Goal: Task Accomplishment & Management: Manage account settings

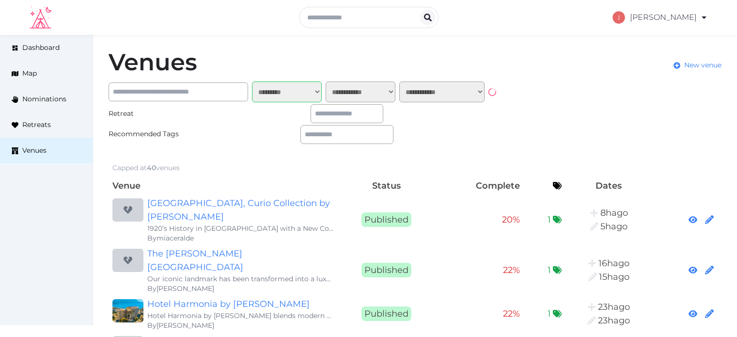
select select "*******"
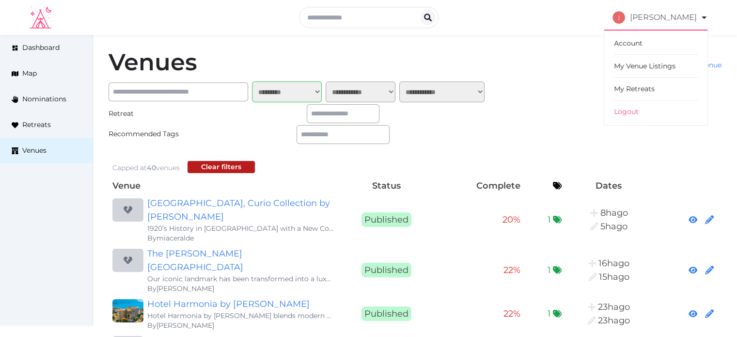
drag, startPoint x: 637, startPoint y: 91, endPoint x: 612, endPoint y: 91, distance: 25.2
click at [637, 91] on link "My Retreats" at bounding box center [656, 88] width 84 height 23
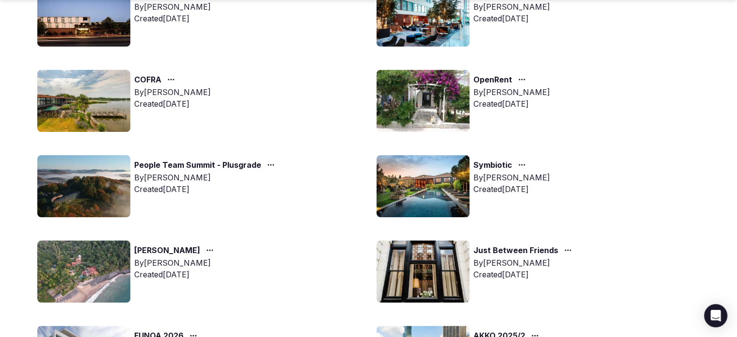
scroll to position [242, 0]
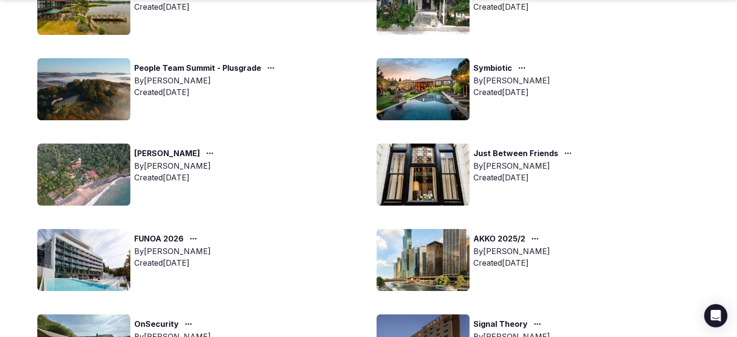
click at [398, 160] on img at bounding box center [422, 174] width 93 height 62
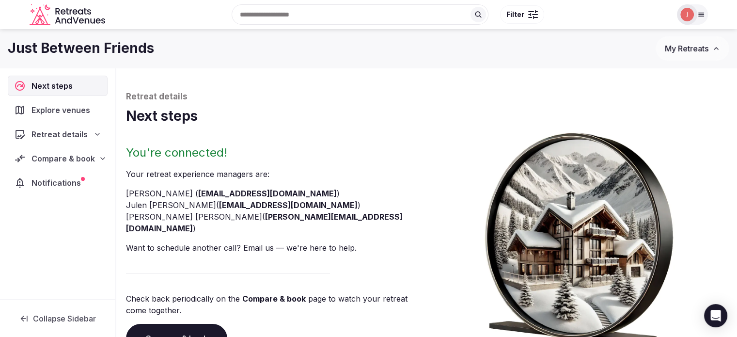
click at [71, 160] on span "Compare & book" at bounding box center [62, 159] width 63 height 12
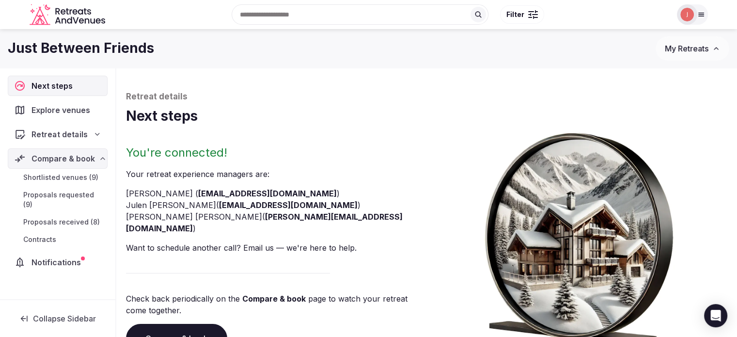
click at [60, 136] on span "Retreat details" at bounding box center [59, 134] width 56 height 12
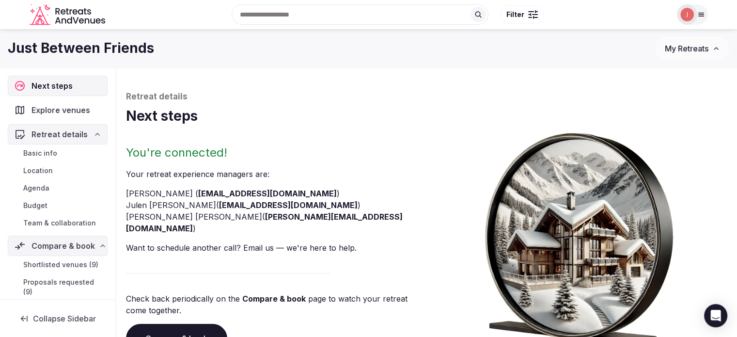
click at [45, 151] on span "Basic info" at bounding box center [40, 153] width 34 height 10
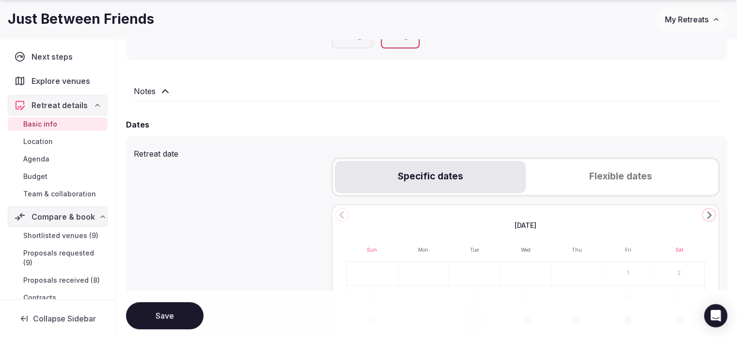
scroll to position [291, 0]
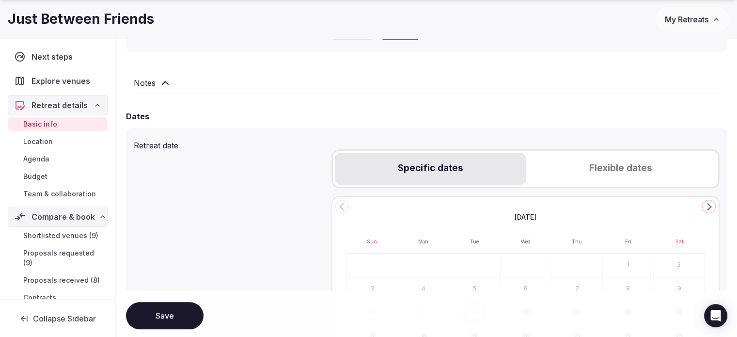
click at [40, 143] on span "Location" at bounding box center [38, 142] width 30 height 10
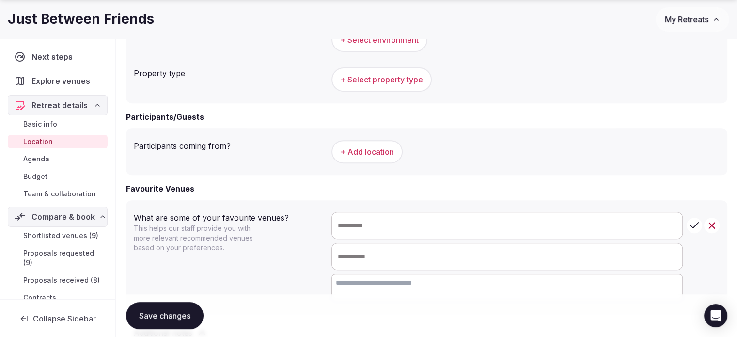
scroll to position [484, 0]
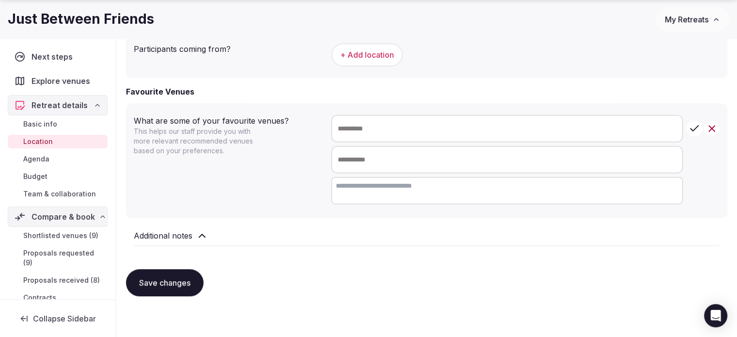
click at [200, 240] on icon at bounding box center [202, 236] width 12 height 12
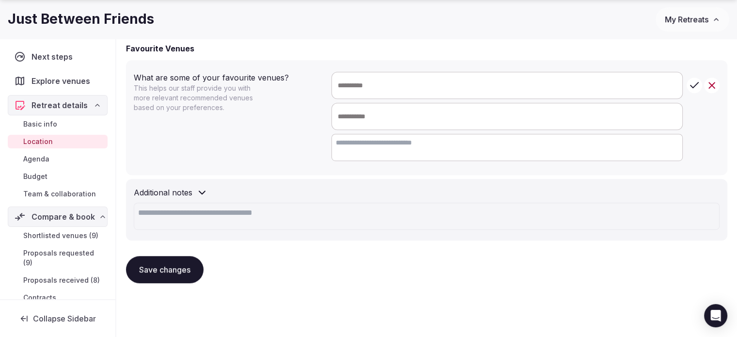
scroll to position [533, 0]
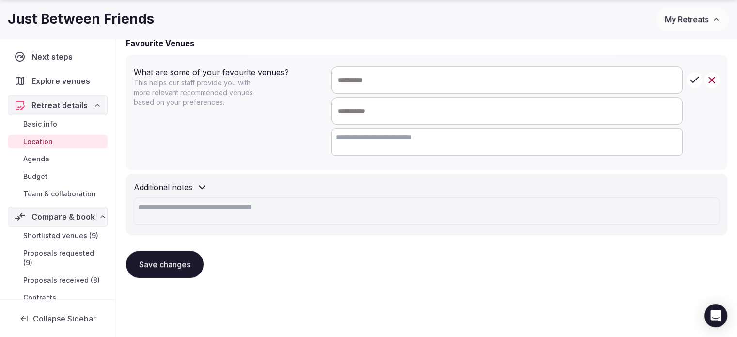
click at [48, 127] on span "Basic info" at bounding box center [40, 124] width 34 height 10
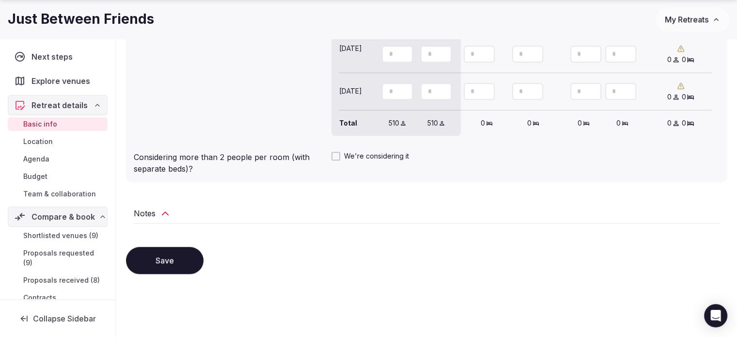
scroll to position [985, 0]
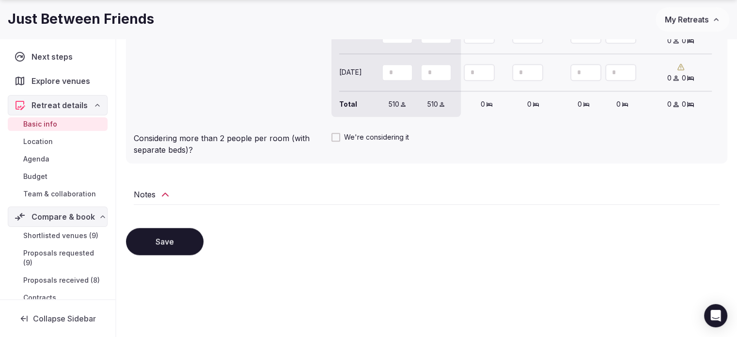
click at [46, 159] on span "Agenda" at bounding box center [36, 159] width 26 height 10
click at [47, 156] on span "Agenda" at bounding box center [36, 159] width 26 height 10
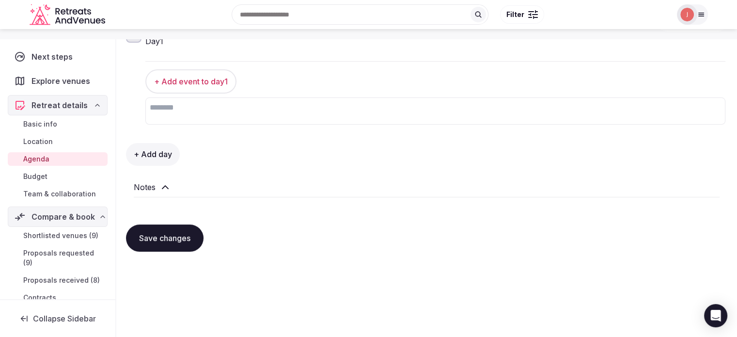
click at [33, 159] on span "Agenda" at bounding box center [36, 159] width 26 height 10
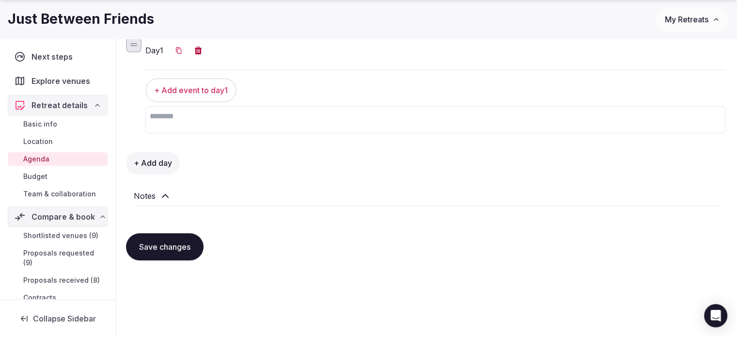
scroll to position [151, 0]
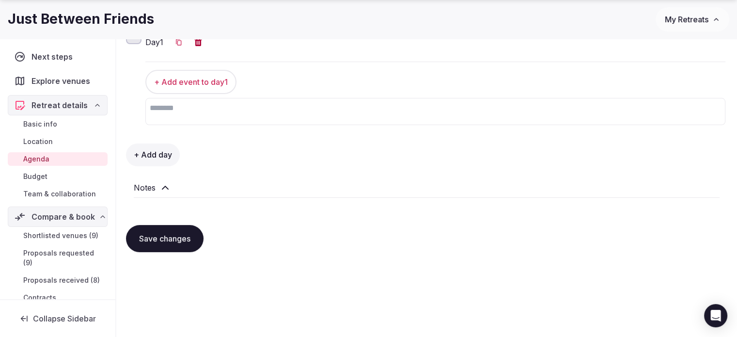
click at [176, 188] on div "Notes" at bounding box center [427, 188] width 586 height 12
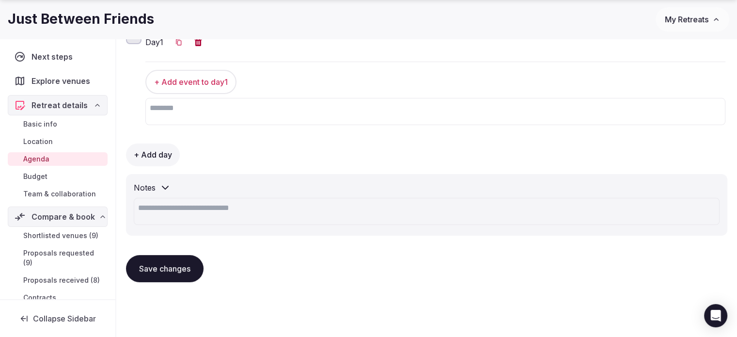
click at [75, 234] on span "Shortlisted venues (9)" at bounding box center [60, 236] width 75 height 10
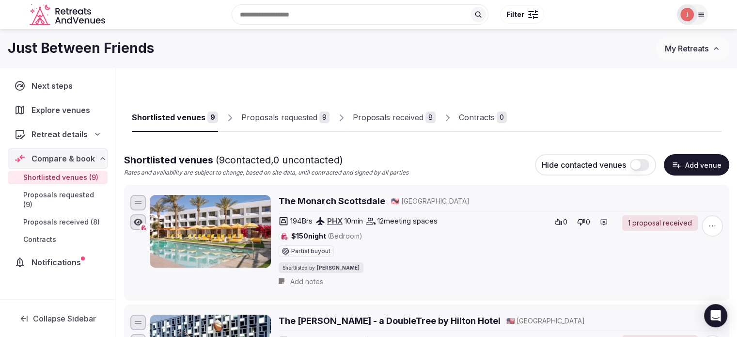
click at [411, 113] on div "Proposals received" at bounding box center [388, 117] width 71 height 12
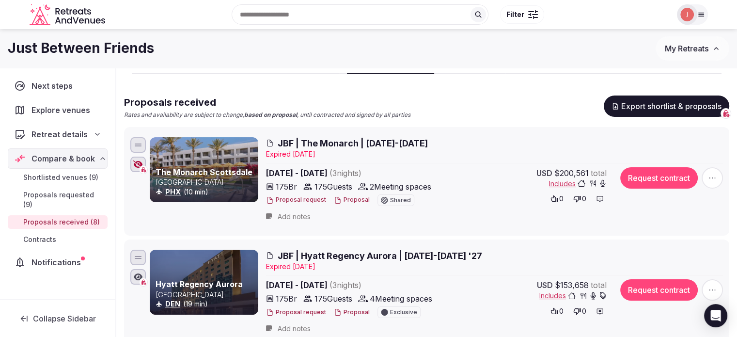
scroll to position [16, 0]
